Goal: Information Seeking & Learning: Learn about a topic

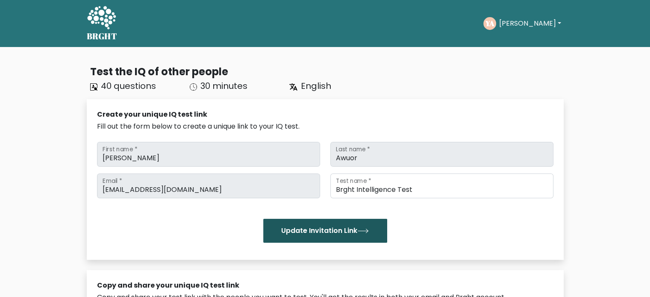
click at [325, 230] on button "Update Invitation Link" at bounding box center [325, 231] width 124 height 24
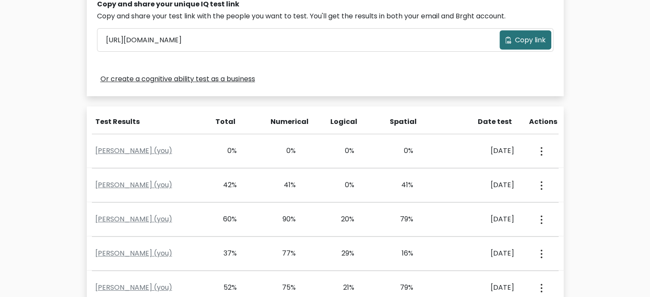
scroll to position [280, 0]
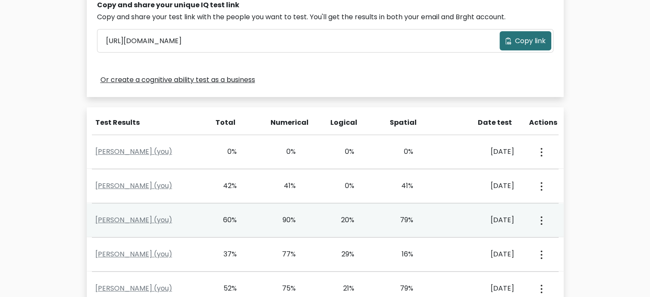
click at [422, 220] on div "79%" at bounding box center [413, 220] width 59 height 10
click at [134, 217] on link "Yvonne Awuor (you)" at bounding box center [133, 220] width 77 height 10
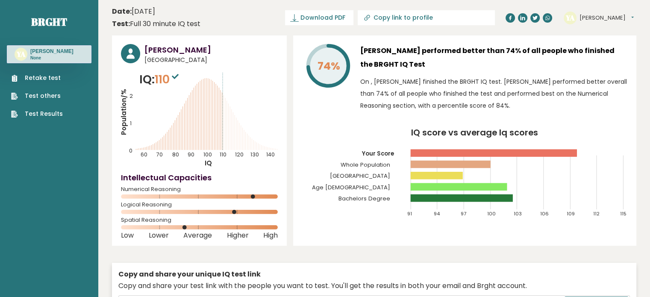
click at [35, 111] on link "Test Results" at bounding box center [37, 113] width 52 height 9
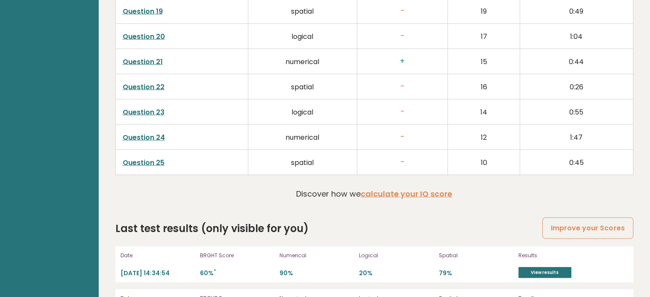
scroll to position [1906, 0]
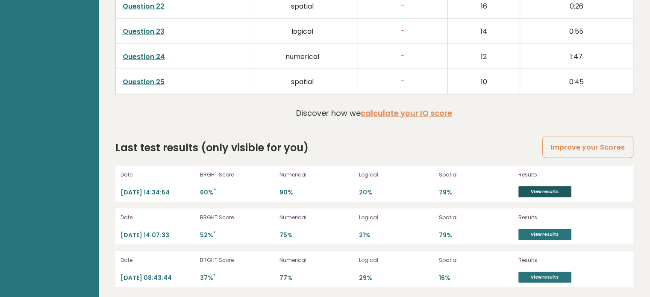
click at [554, 188] on link "View results" at bounding box center [544, 191] width 53 height 11
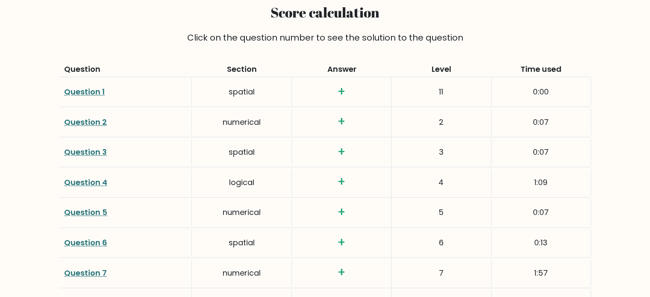
scroll to position [1166, 0]
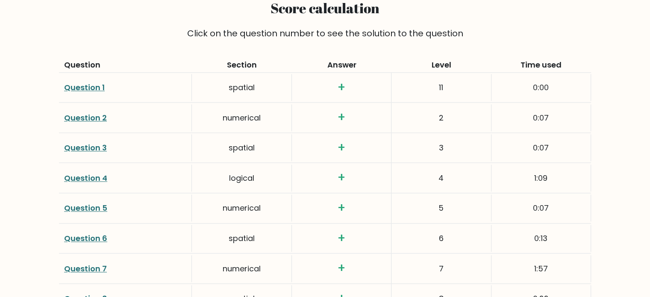
click at [84, 85] on link "Question 1" at bounding box center [84, 87] width 41 height 11
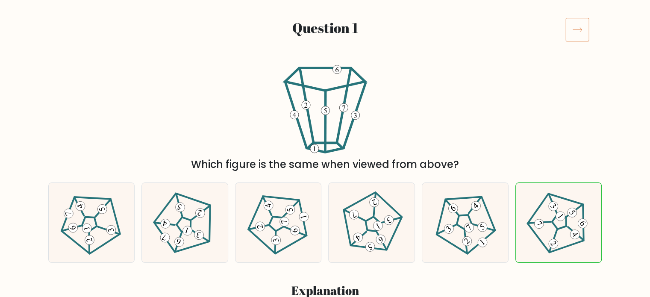
scroll to position [103, 0]
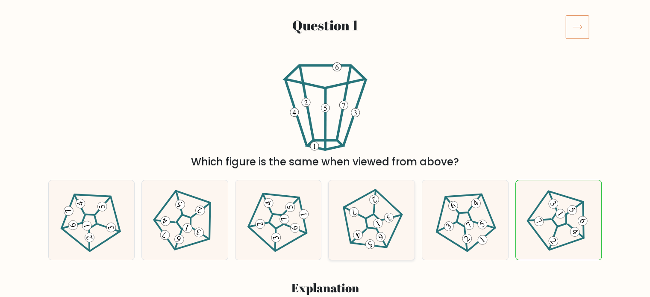
click at [358, 220] on icon at bounding box center [372, 220] width 64 height 64
click at [326, 50] on input "d." at bounding box center [325, 47] width 0 height 4
radio input "true"
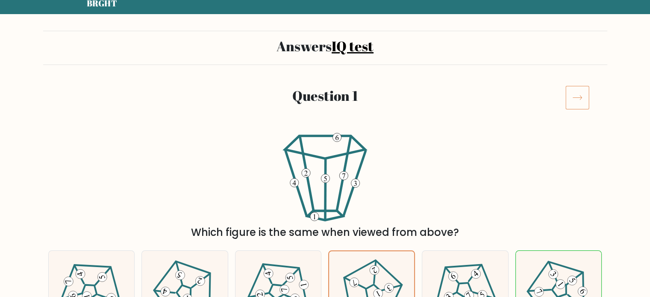
scroll to position [0, 0]
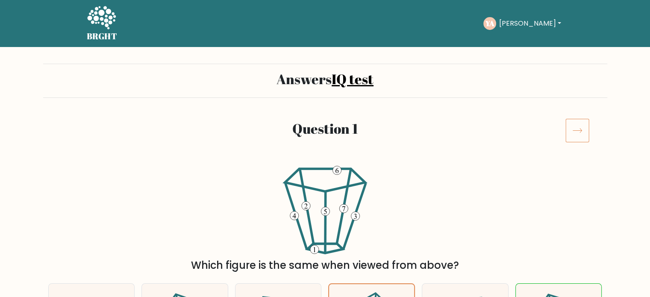
click at [356, 76] on link "IQ test" at bounding box center [353, 79] width 42 height 18
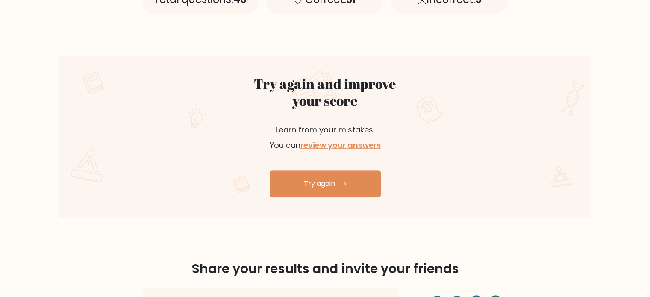
scroll to position [465, 0]
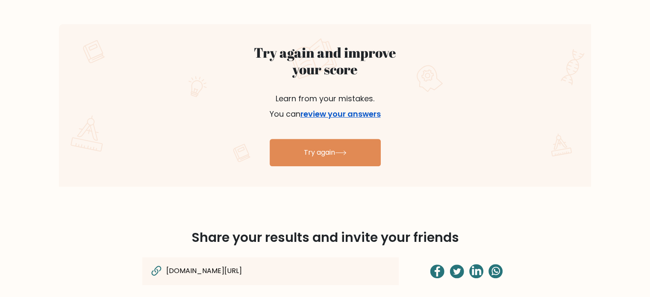
click at [332, 115] on link "review your answers" at bounding box center [340, 114] width 80 height 11
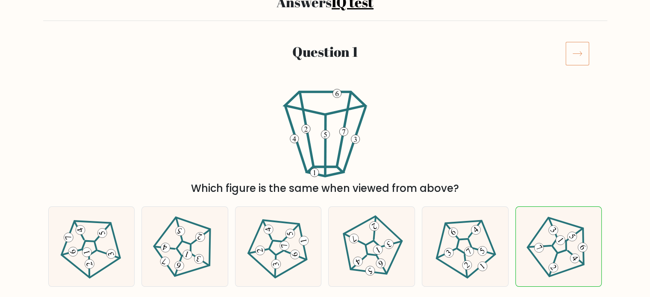
scroll to position [75, 0]
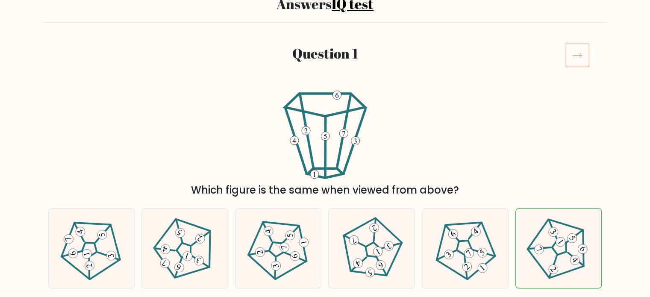
click at [574, 59] on icon at bounding box center [577, 55] width 24 height 24
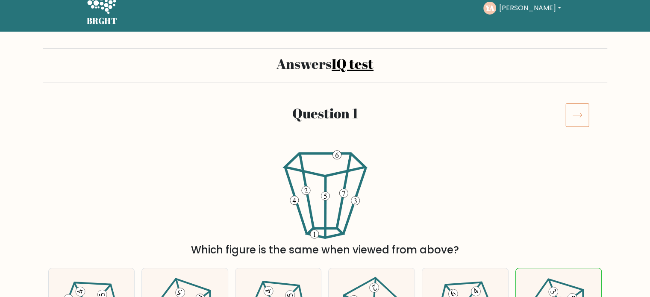
scroll to position [13, 0]
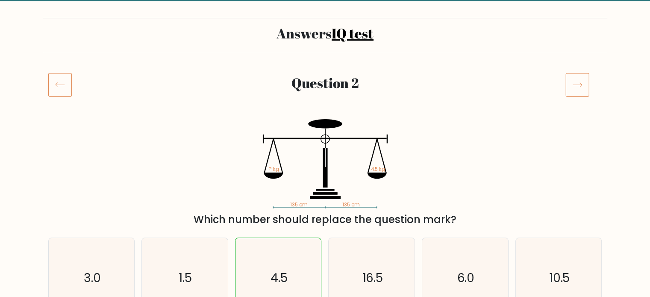
scroll to position [44, 0]
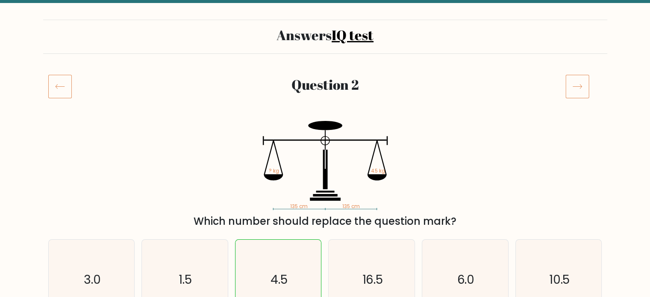
click at [582, 87] on icon at bounding box center [577, 86] width 24 height 24
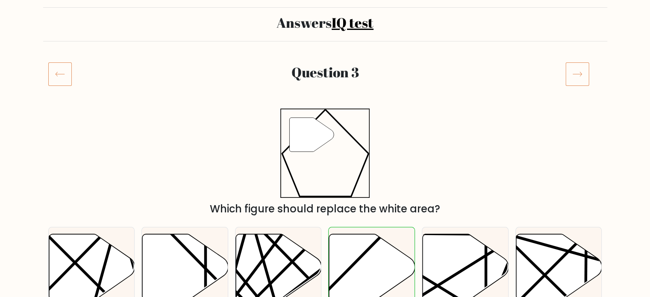
scroll to position [56, 0]
click at [578, 70] on icon at bounding box center [577, 74] width 24 height 24
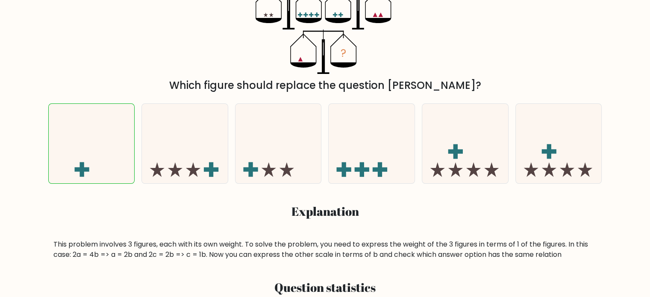
scroll to position [183, 0]
